Goal: Transaction & Acquisition: Purchase product/service

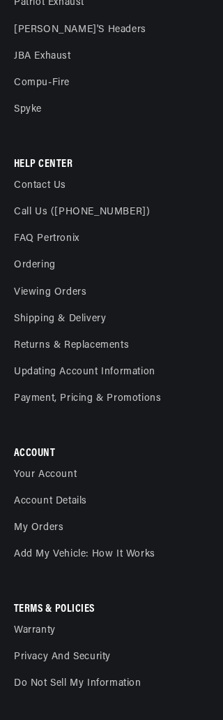
scroll to position [36834, 0]
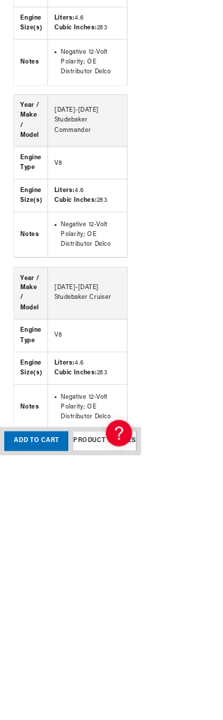
scroll to position [0, 14]
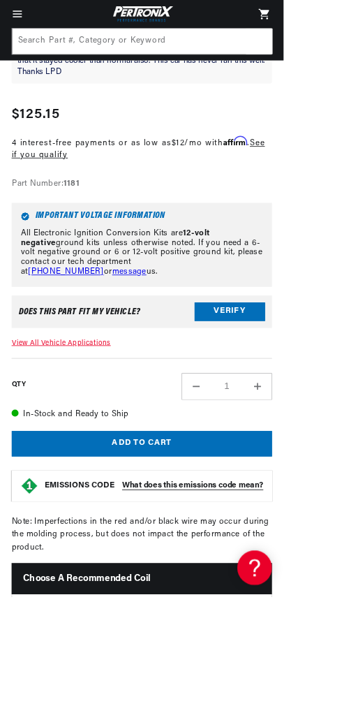
scroll to position [649, 0]
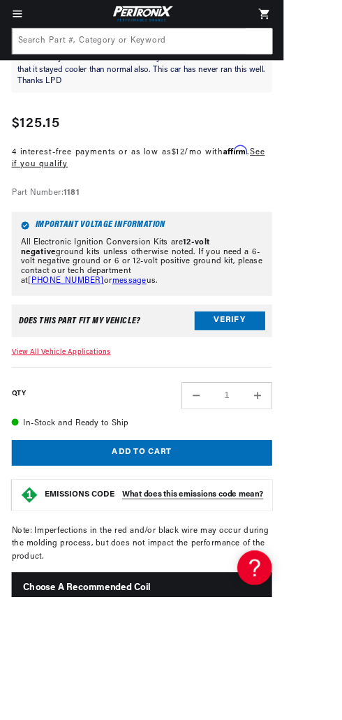
scroll to position [0, 286]
